Goal: Transaction & Acquisition: Purchase product/service

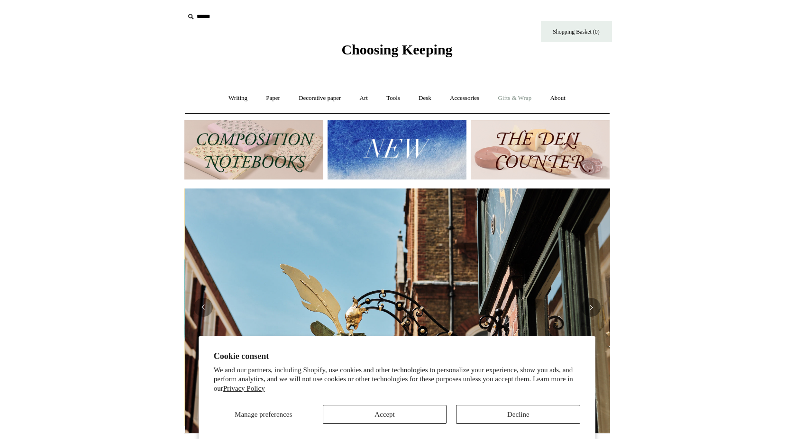
scroll to position [0, 426]
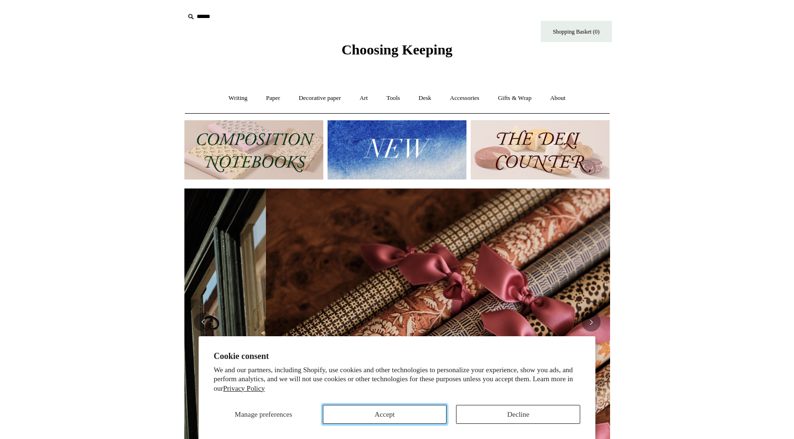
click at [406, 416] on button "Accept" at bounding box center [385, 414] width 124 height 19
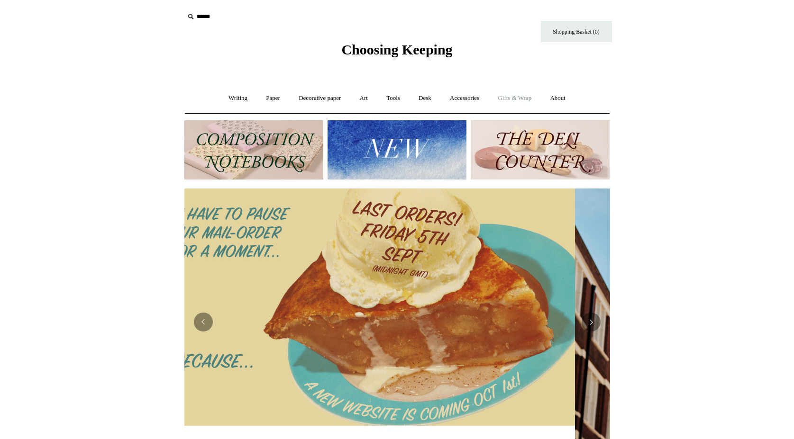
scroll to position [0, 0]
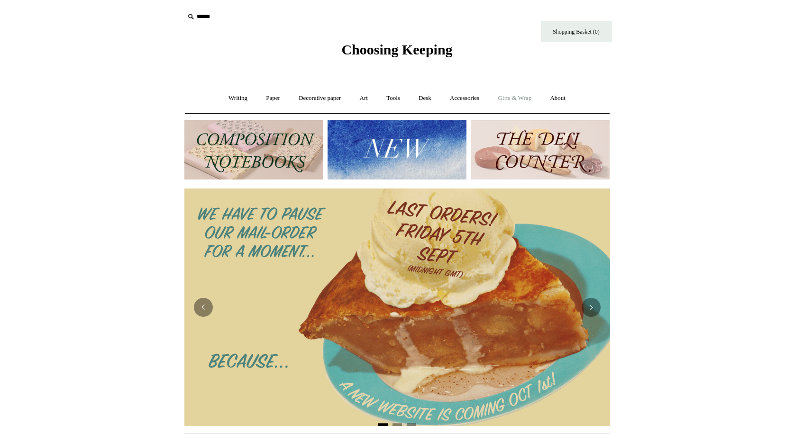
click at [507, 99] on link "Gifts & Wrap +" at bounding box center [514, 98] width 51 height 25
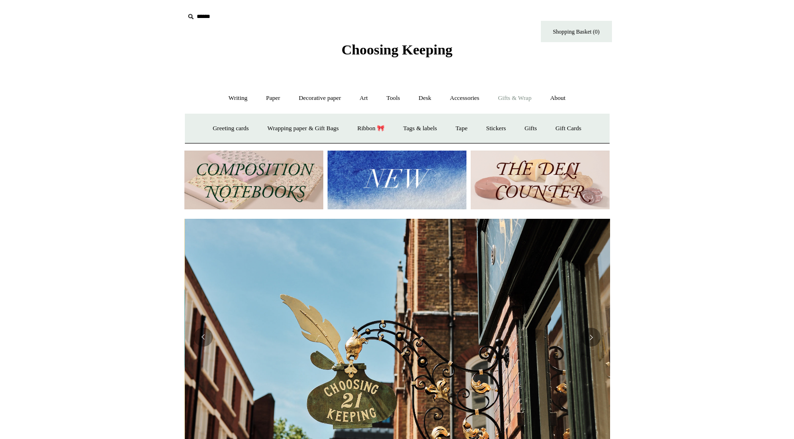
scroll to position [0, 426]
click at [216, 128] on link "Greeting cards +" at bounding box center [230, 128] width 53 height 25
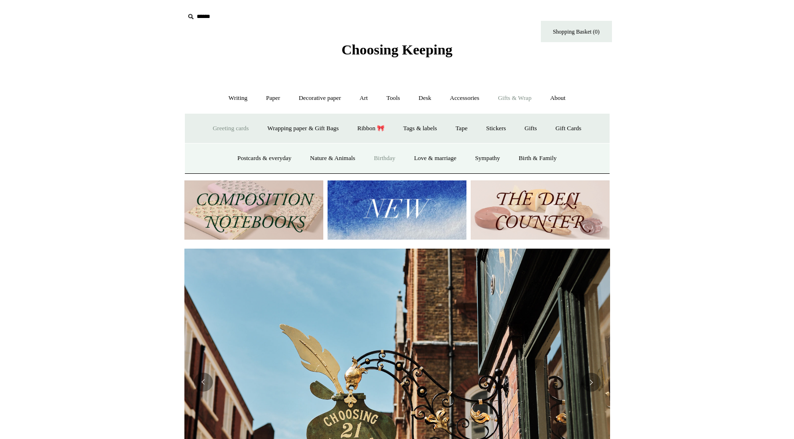
click at [387, 159] on link "Birthday" at bounding box center [385, 158] width 39 height 25
